Goal: Find specific page/section: Find specific page/section

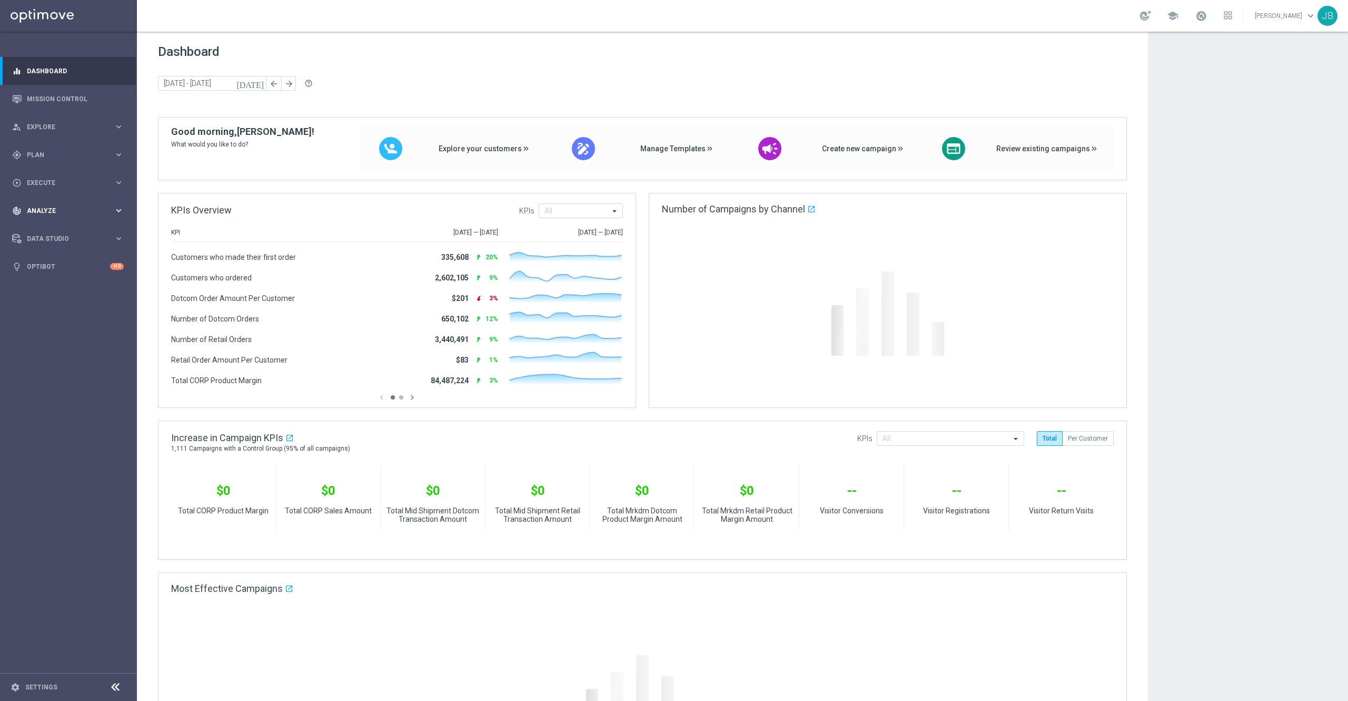
click at [51, 212] on span "Analyze" at bounding box center [70, 211] width 87 height 6
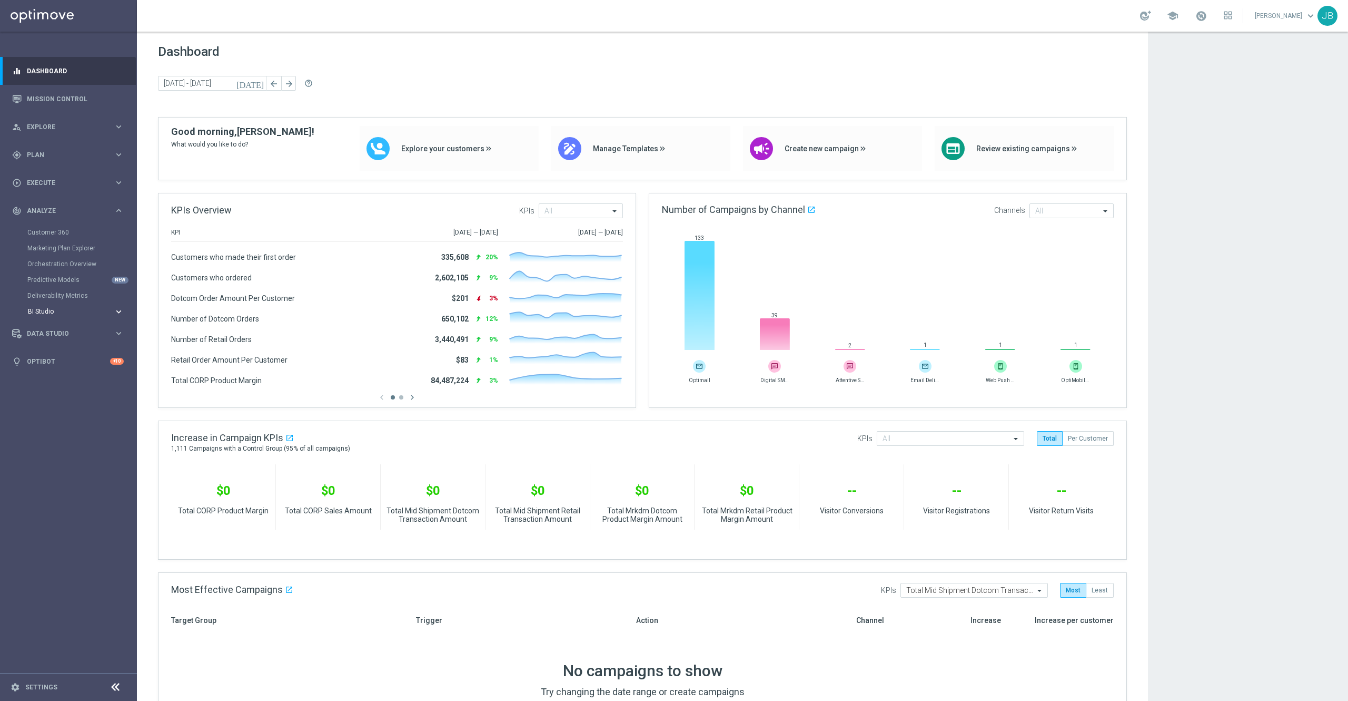
click at [64, 312] on span "BI Studio" at bounding box center [65, 311] width 75 height 6
click at [66, 326] on link "Campaigns Deliverability" at bounding box center [71, 327] width 77 height 8
